Goal: Information Seeking & Learning: Learn about a topic

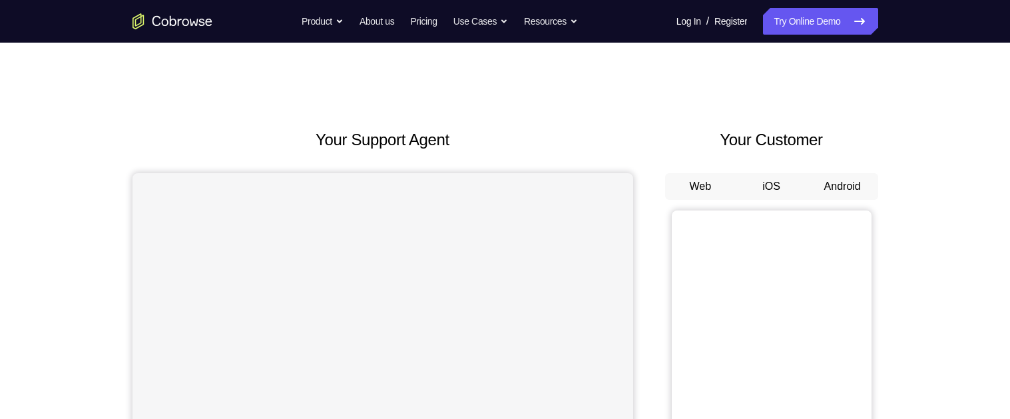
click at [823, 183] on button "Android" at bounding box center [842, 186] width 71 height 27
click at [859, 195] on button "Android" at bounding box center [842, 186] width 71 height 27
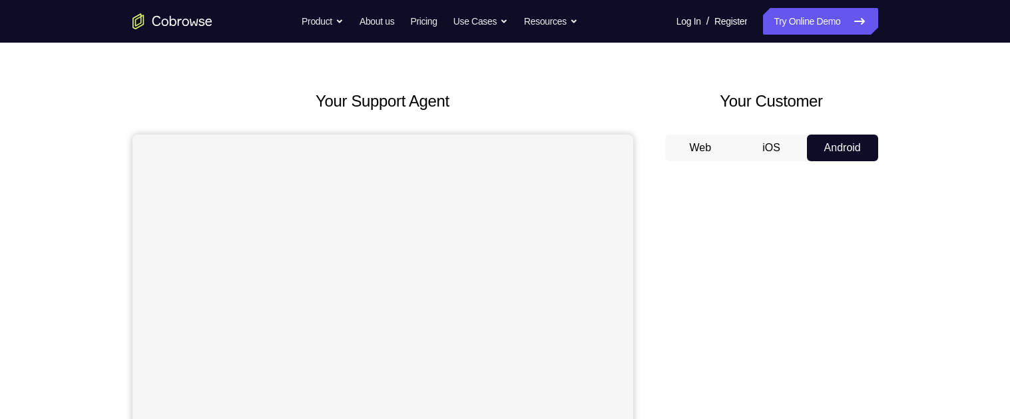
scroll to position [31, 0]
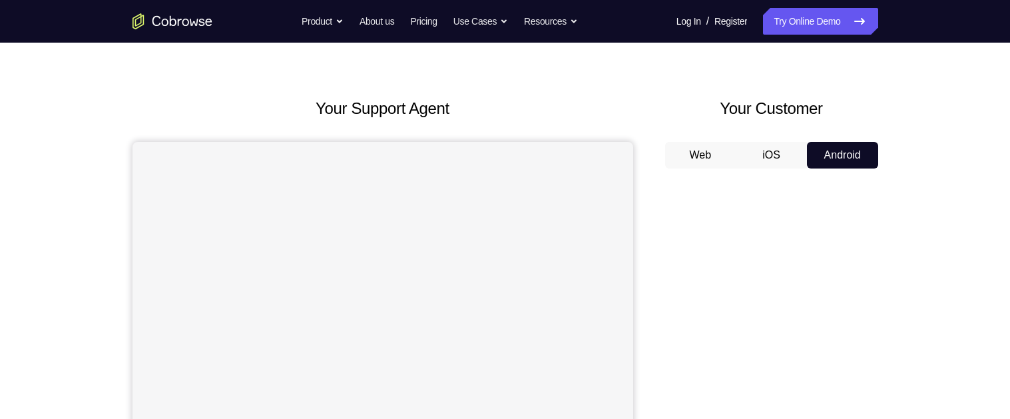
click at [708, 150] on button "Web" at bounding box center [700, 155] width 71 height 27
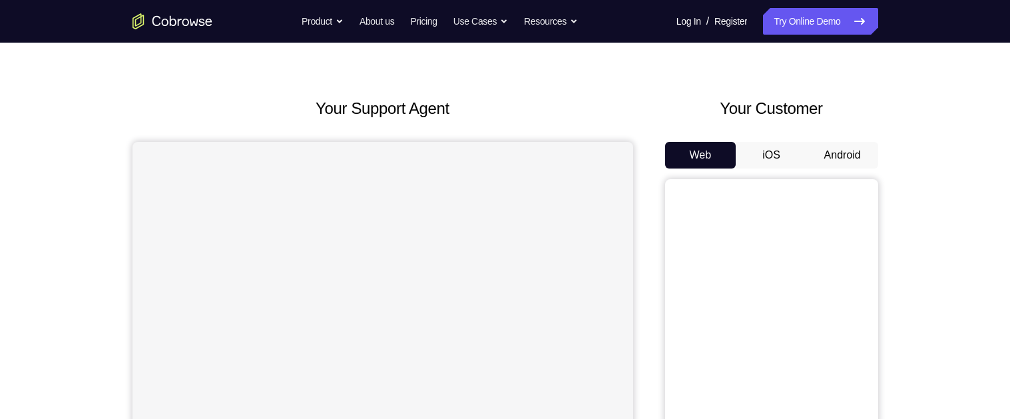
click at [778, 148] on button "iOS" at bounding box center [771, 155] width 71 height 27
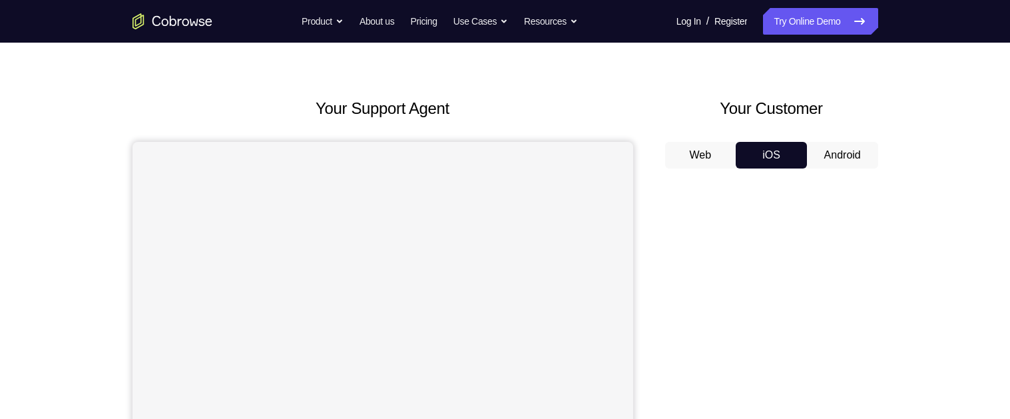
click at [844, 148] on button "Android" at bounding box center [842, 155] width 71 height 27
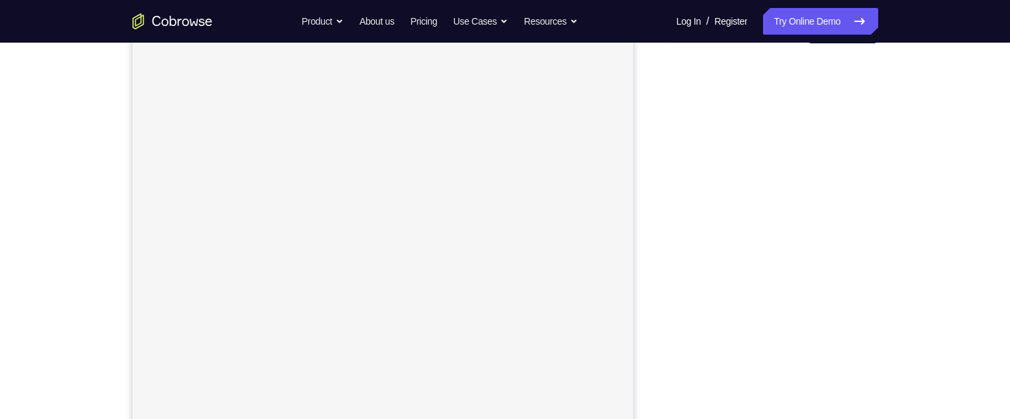
scroll to position [151, 0]
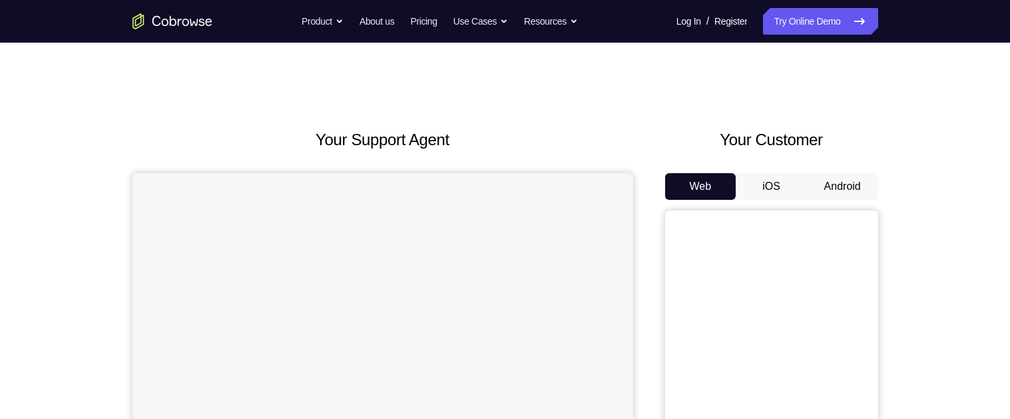
click at [840, 184] on button "Android" at bounding box center [842, 186] width 71 height 27
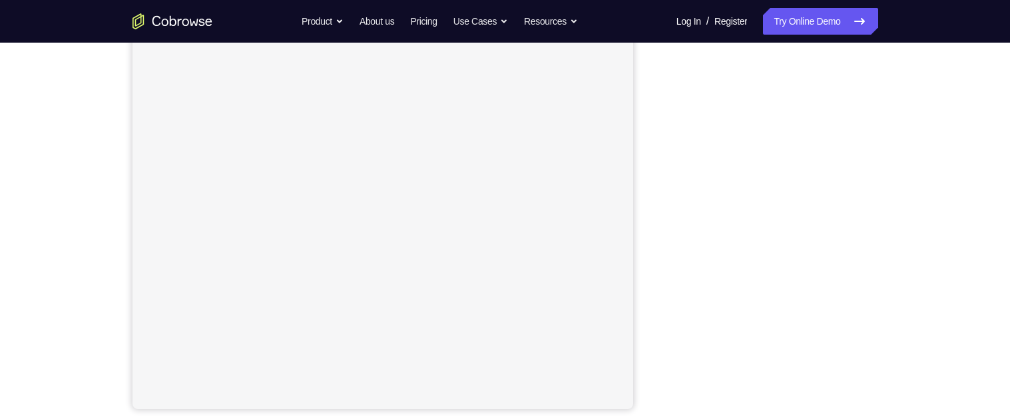
scroll to position [210, 0]
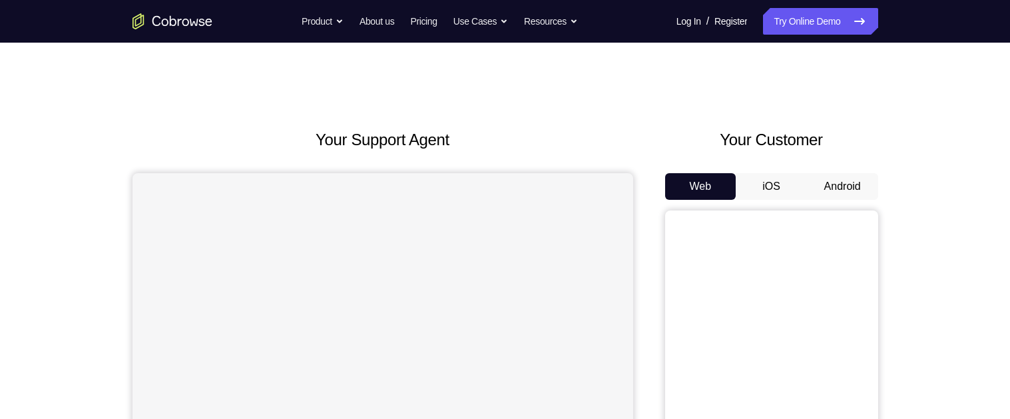
click at [841, 189] on button "Android" at bounding box center [842, 186] width 71 height 27
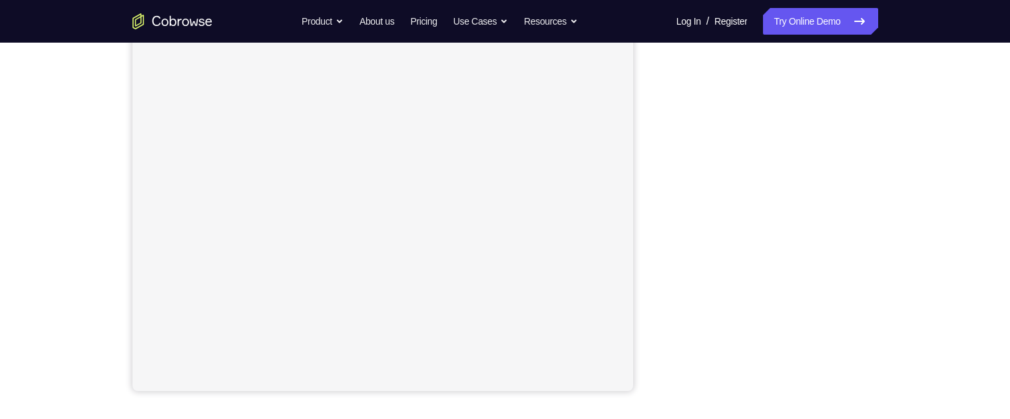
scroll to position [229, 0]
click at [947, 286] on div "Your Support Agent Your Customer Web iOS Android Next Steps We’d be happy to gi…" at bounding box center [505, 253] width 1010 height 878
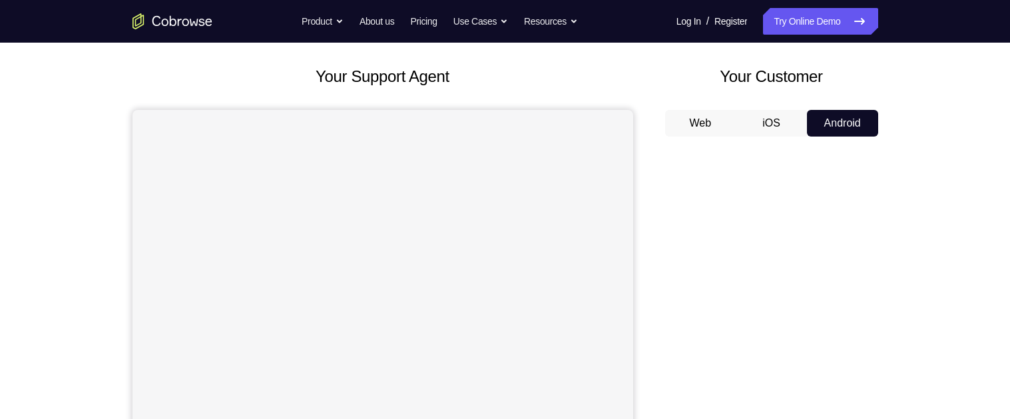
scroll to position [54, 0]
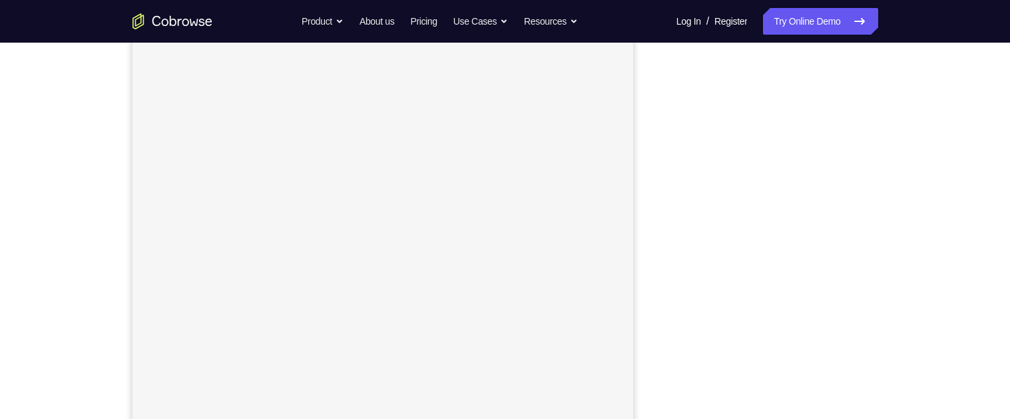
scroll to position [141, 0]
click at [651, 196] on div "Your Support Agent Your Customer Web iOS Android" at bounding box center [505, 177] width 746 height 492
